Goal: Task Accomplishment & Management: Manage account settings

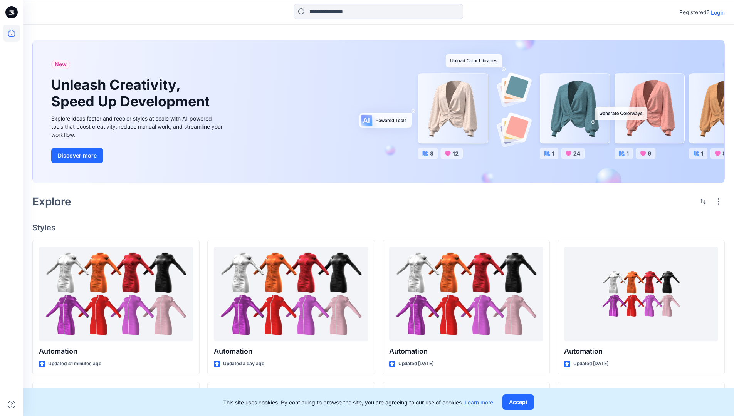
click at [716, 12] on p "Login" at bounding box center [718, 12] width 14 height 8
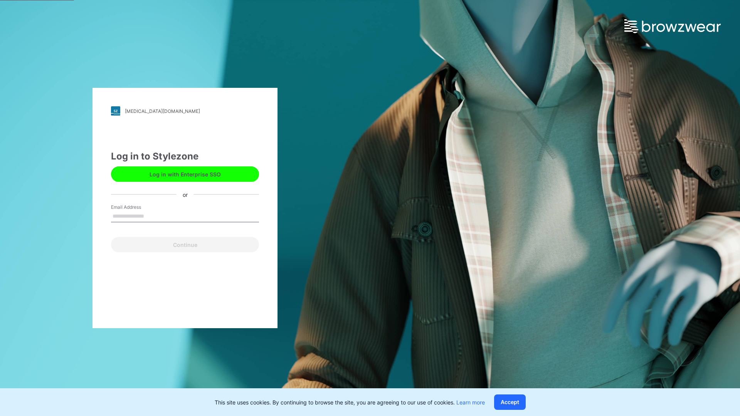
click at [152, 216] on input "Email Address" at bounding box center [185, 217] width 148 height 12
type input "**********"
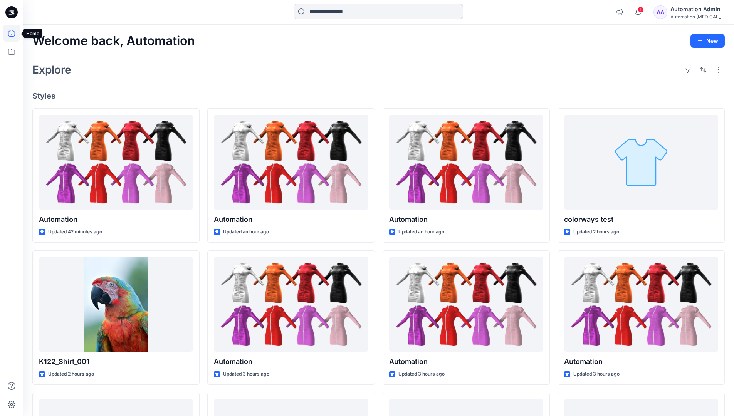
click at [15, 33] on icon at bounding box center [11, 33] width 7 height 7
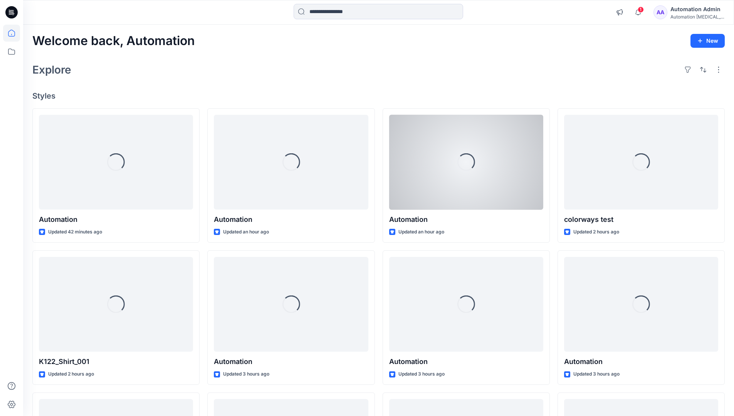
click at [694, 8] on div "Automation Admin" at bounding box center [698, 9] width 54 height 9
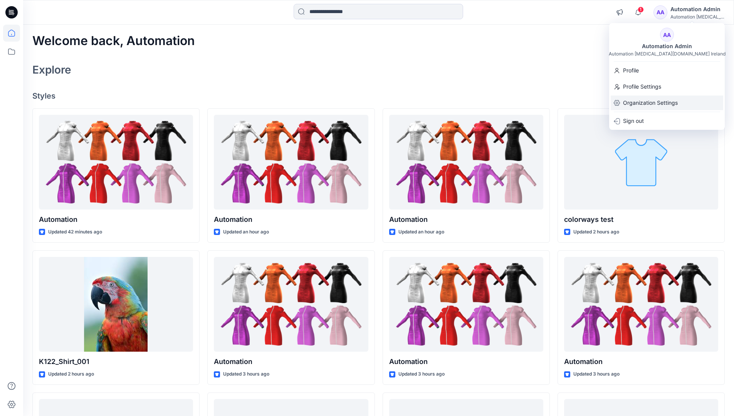
click at [652, 101] on p "Organization Settings" at bounding box center [650, 103] width 55 height 15
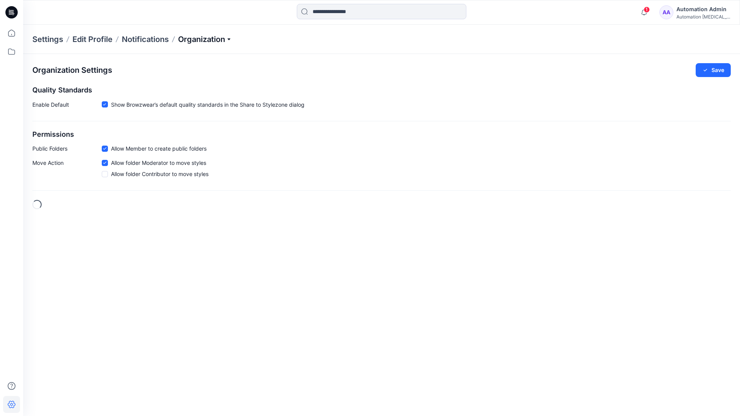
click at [207, 41] on p "Organization" at bounding box center [205, 39] width 54 height 11
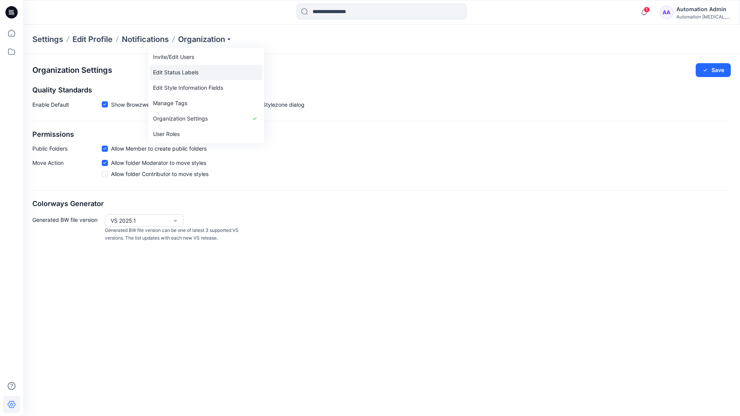
click at [173, 73] on link "Edit Status Labels" at bounding box center [206, 72] width 113 height 15
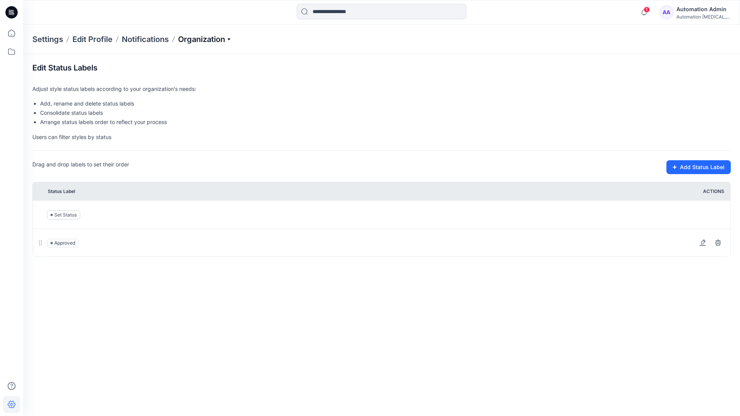
click at [205, 40] on p "Organization" at bounding box center [205, 39] width 54 height 11
click at [206, 36] on p "Organization" at bounding box center [205, 39] width 54 height 11
click at [341, 13] on input at bounding box center [382, 11] width 170 height 15
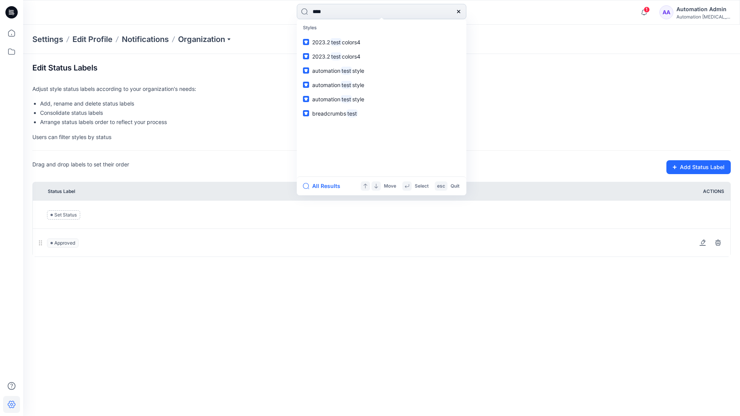
type input "****"
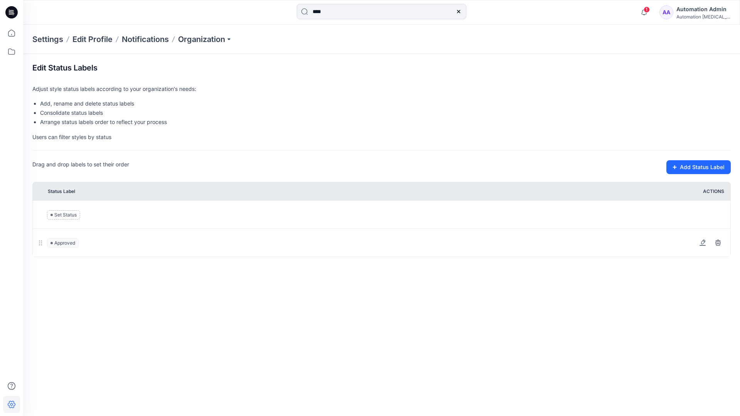
click at [458, 11] on icon at bounding box center [458, 11] width 3 height 3
